Goal: Information Seeking & Learning: Learn about a topic

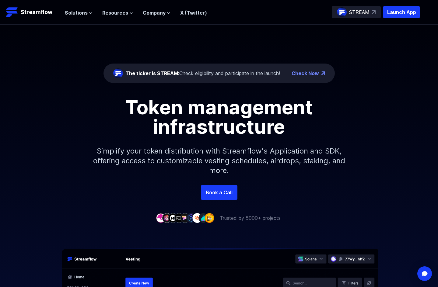
click at [221, 69] on div "The ticker is STREAM: Check eligibility and participate in the launch!" at bounding box center [196, 74] width 167 height 10
click at [231, 72] on div "The ticker is STREAM: Check eligibility and participate in the launch!" at bounding box center [202, 73] width 155 height 7
click at [259, 219] on p "Trusted by 5000+ projects" at bounding box center [250, 218] width 61 height 7
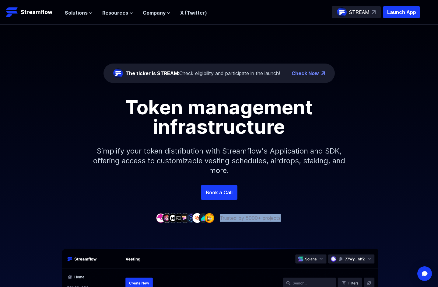
click at [261, 217] on p "Trusted by 5000+ projects" at bounding box center [250, 218] width 61 height 7
click at [210, 72] on div "The ticker is STREAM: Check eligibility and participate in the launch!" at bounding box center [202, 73] width 155 height 7
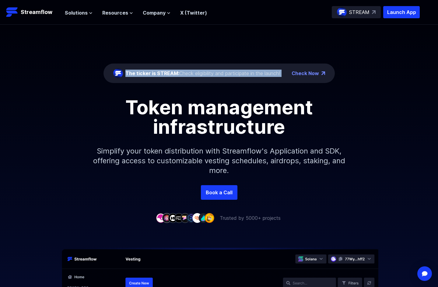
click at [210, 72] on div "The ticker is STREAM: Check eligibility and participate in the launch!" at bounding box center [202, 73] width 155 height 7
click at [210, 77] on div "The ticker is STREAM: Check eligibility and participate in the launch!" at bounding box center [196, 74] width 167 height 10
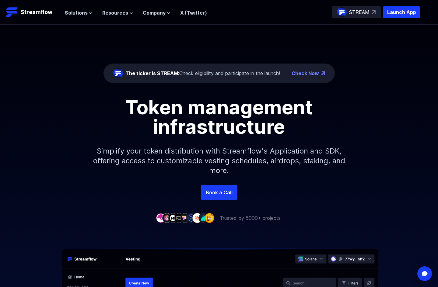
click at [214, 74] on div "The ticker is STREAM: Check eligibility and participate in the launch!" at bounding box center [202, 73] width 155 height 7
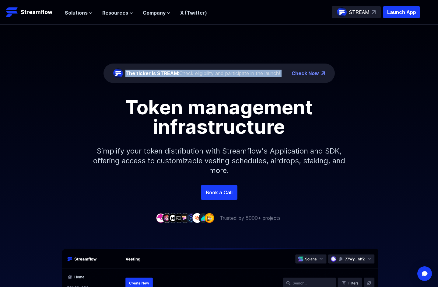
click at [214, 74] on div "The ticker is STREAM: Check eligibility and participate in the launch!" at bounding box center [202, 73] width 155 height 7
click at [217, 80] on div "The ticker is STREAM: Check eligibility and participate in the launch! Check Now" at bounding box center [219, 73] width 231 height 19
